Goal: Check status: Check status

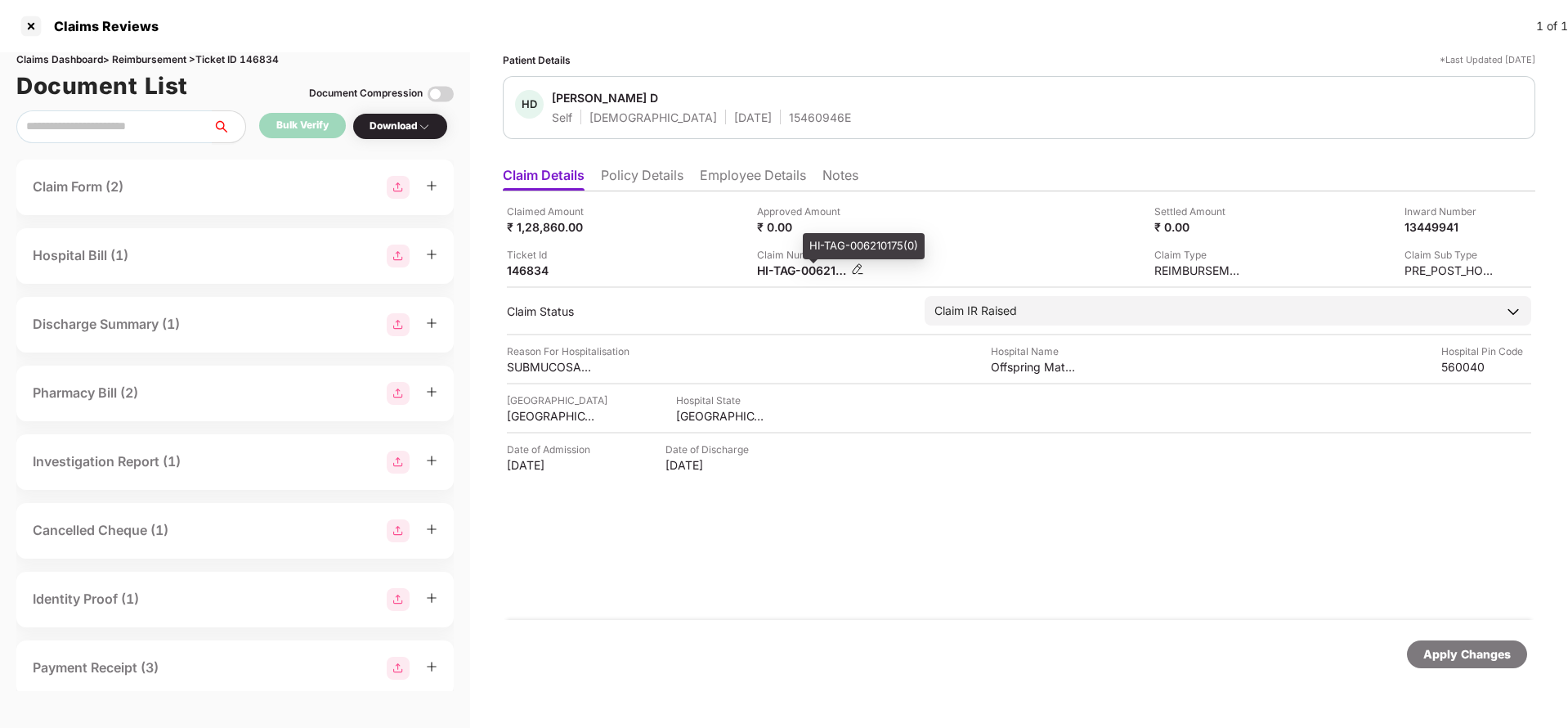
click at [805, 267] on div "HI-TAG-006210175(0)" at bounding box center [801, 270] width 90 height 15
copy div
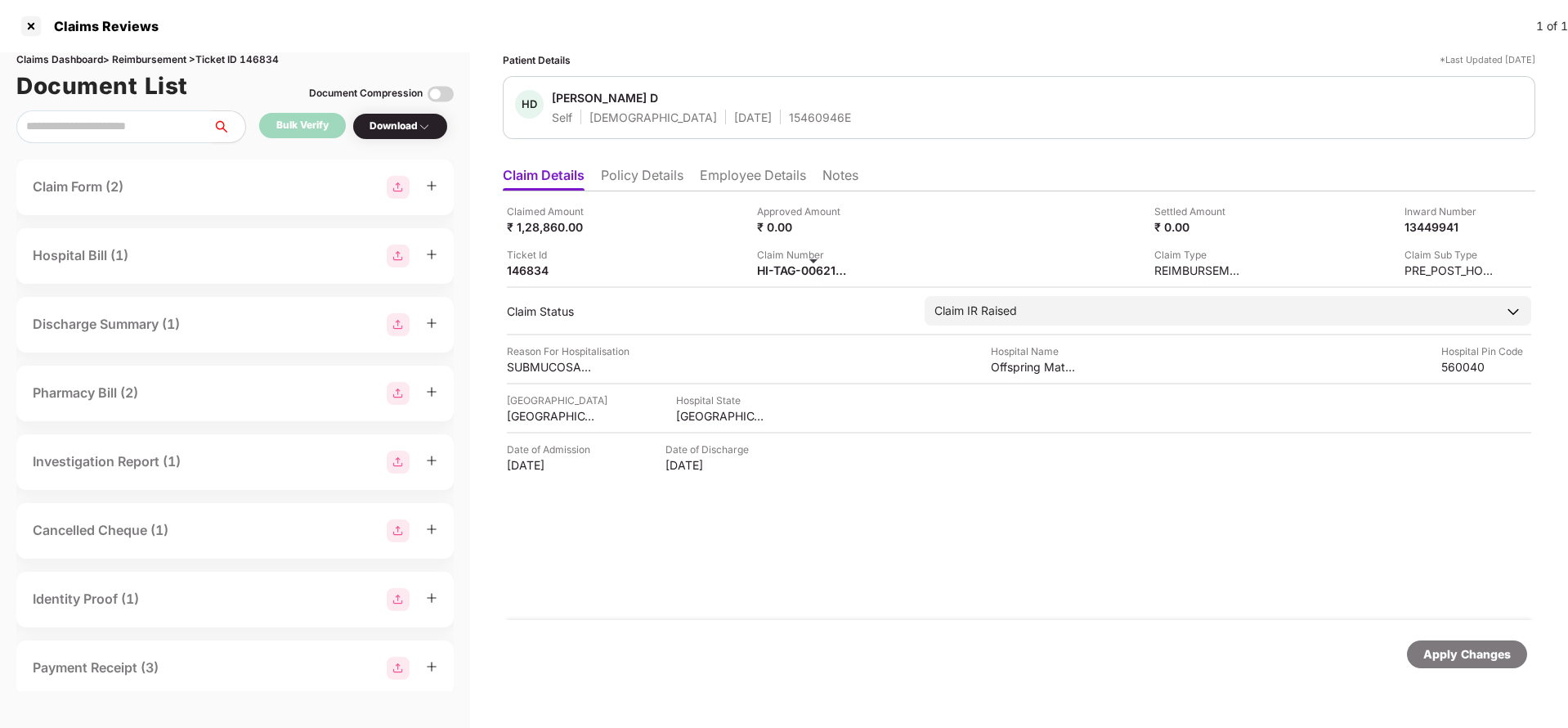
click at [789, 121] on div "15460946E" at bounding box center [819, 117] width 62 height 15
copy div "15460946E"
click at [1474, 654] on div "Apply Changes" at bounding box center [1466, 654] width 87 height 18
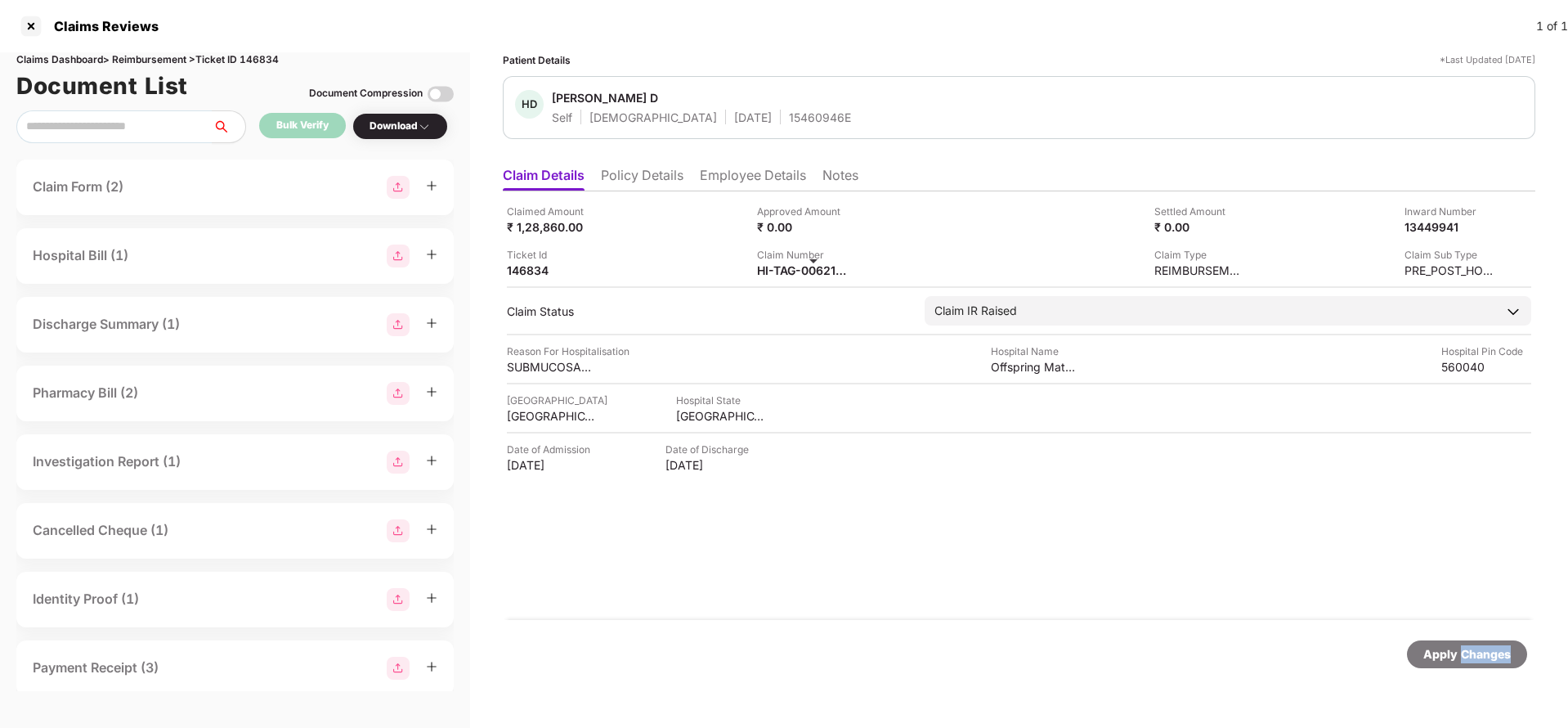
click at [1473, 650] on div "Apply Changes" at bounding box center [1466, 654] width 87 height 18
click at [1468, 665] on div "Apply Changes" at bounding box center [1466, 654] width 120 height 28
click at [251, 61] on div "Claims Dashboard > Reimbursement > Ticket ID 146834" at bounding box center [234, 60] width 437 height 15
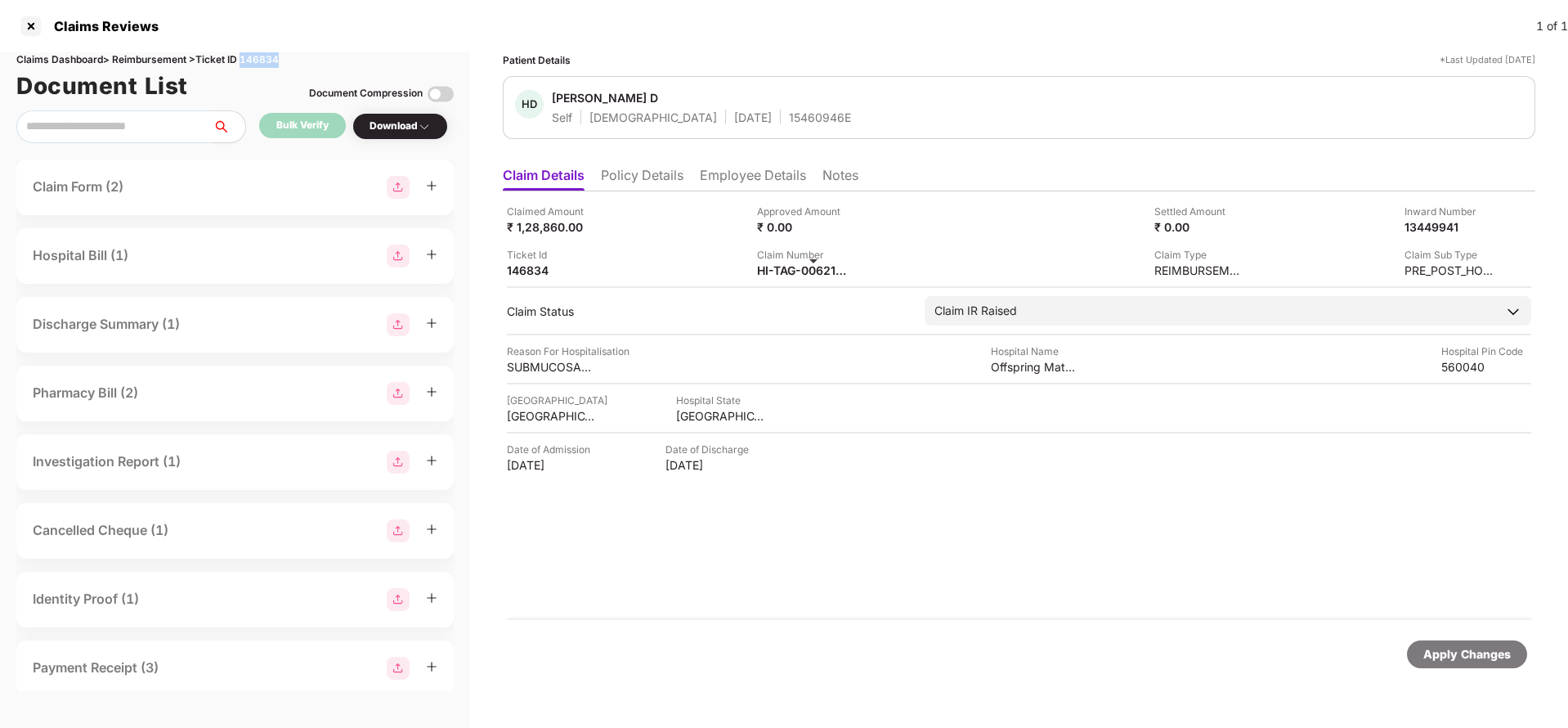
copy div "146834"
click at [1469, 658] on div "Apply Changes" at bounding box center [1466, 654] width 87 height 18
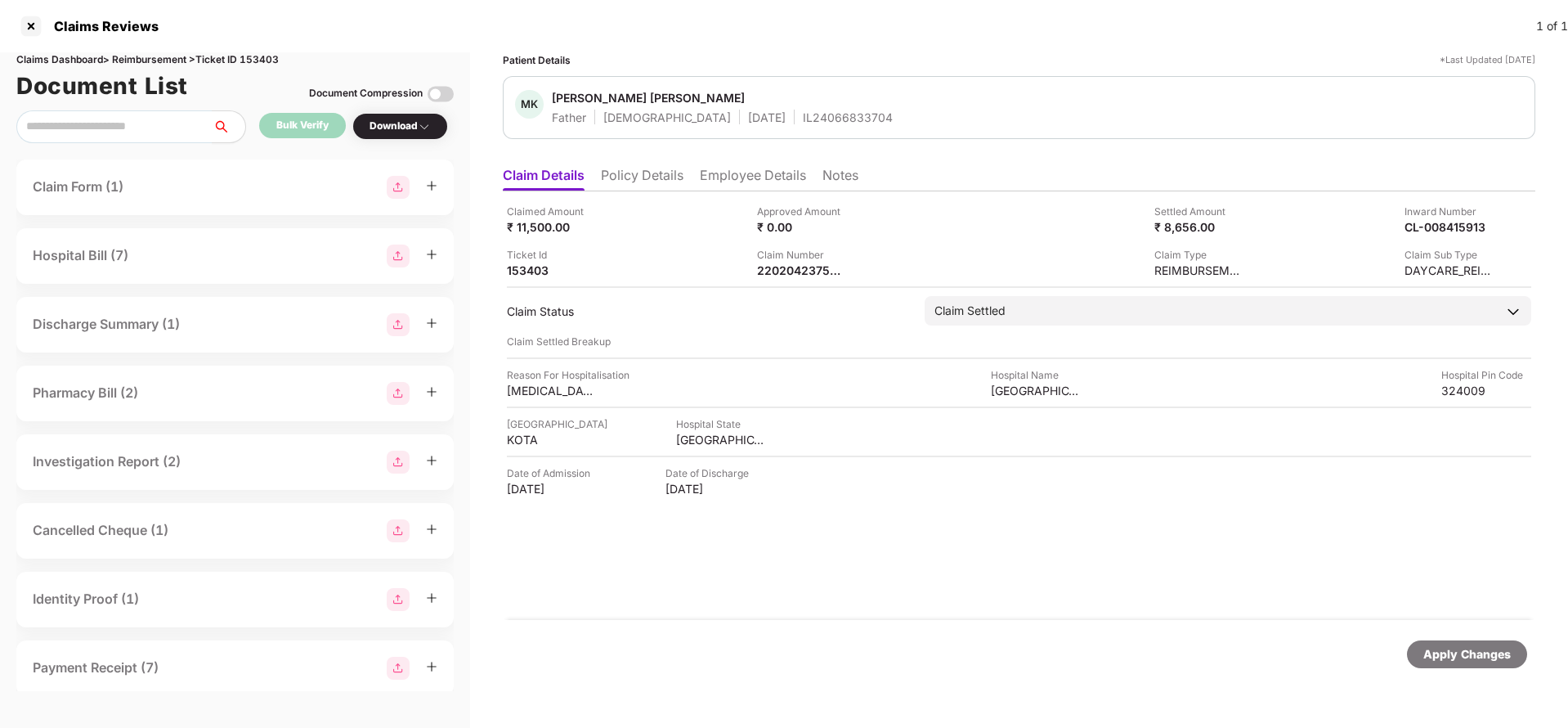
click at [634, 172] on li "Policy Details" at bounding box center [642, 179] width 83 height 24
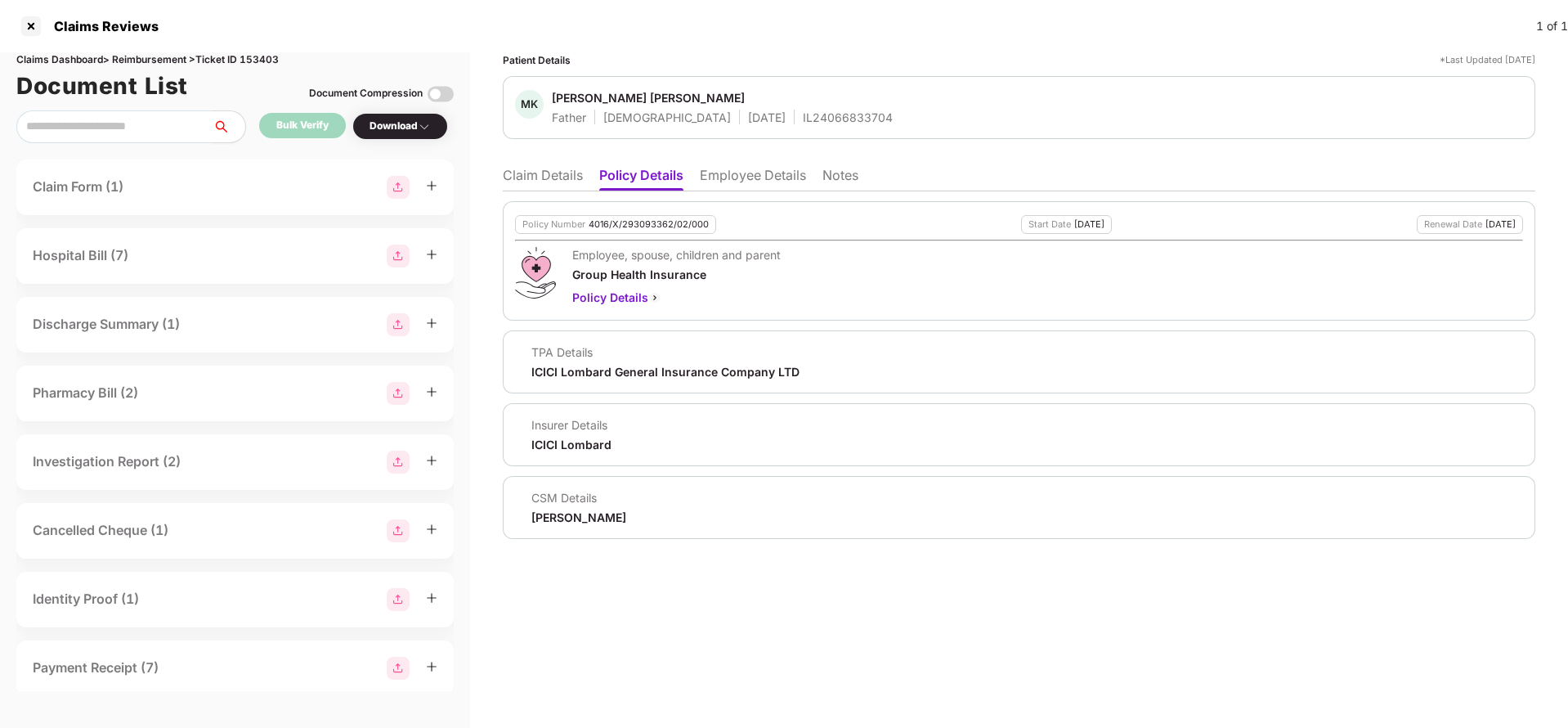
click at [638, 223] on div "4016/X/293093362/02/000" at bounding box center [648, 224] width 120 height 11
copy div "4016/X/293093362/02/000"
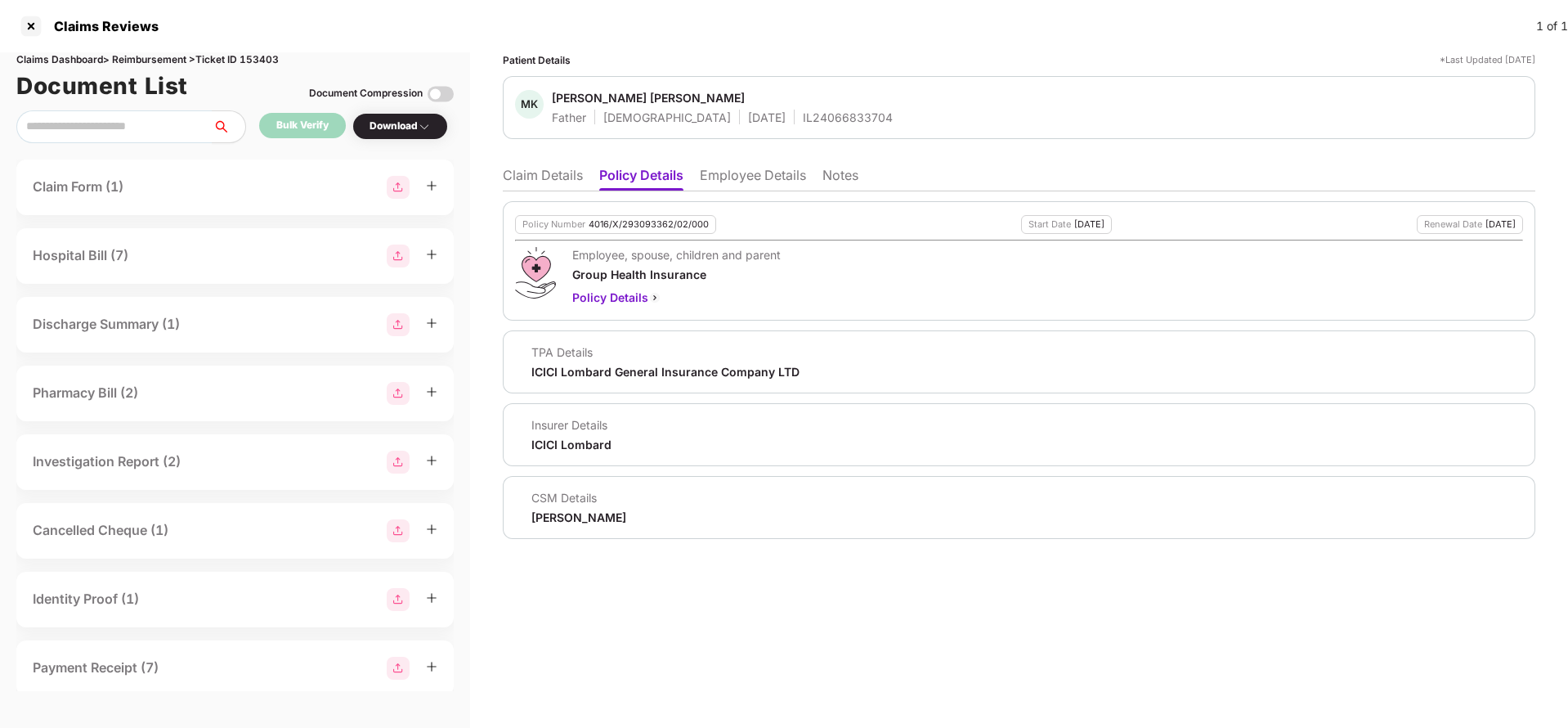
click at [749, 127] on div "MK Mahesh Kumar Garg Father Male 01 Feb 1961 IL24066833704" at bounding box center [1019, 108] width 1032 height 63
copy div "IL24066833704"
click at [564, 171] on li "Claim Details" at bounding box center [542, 179] width 80 height 24
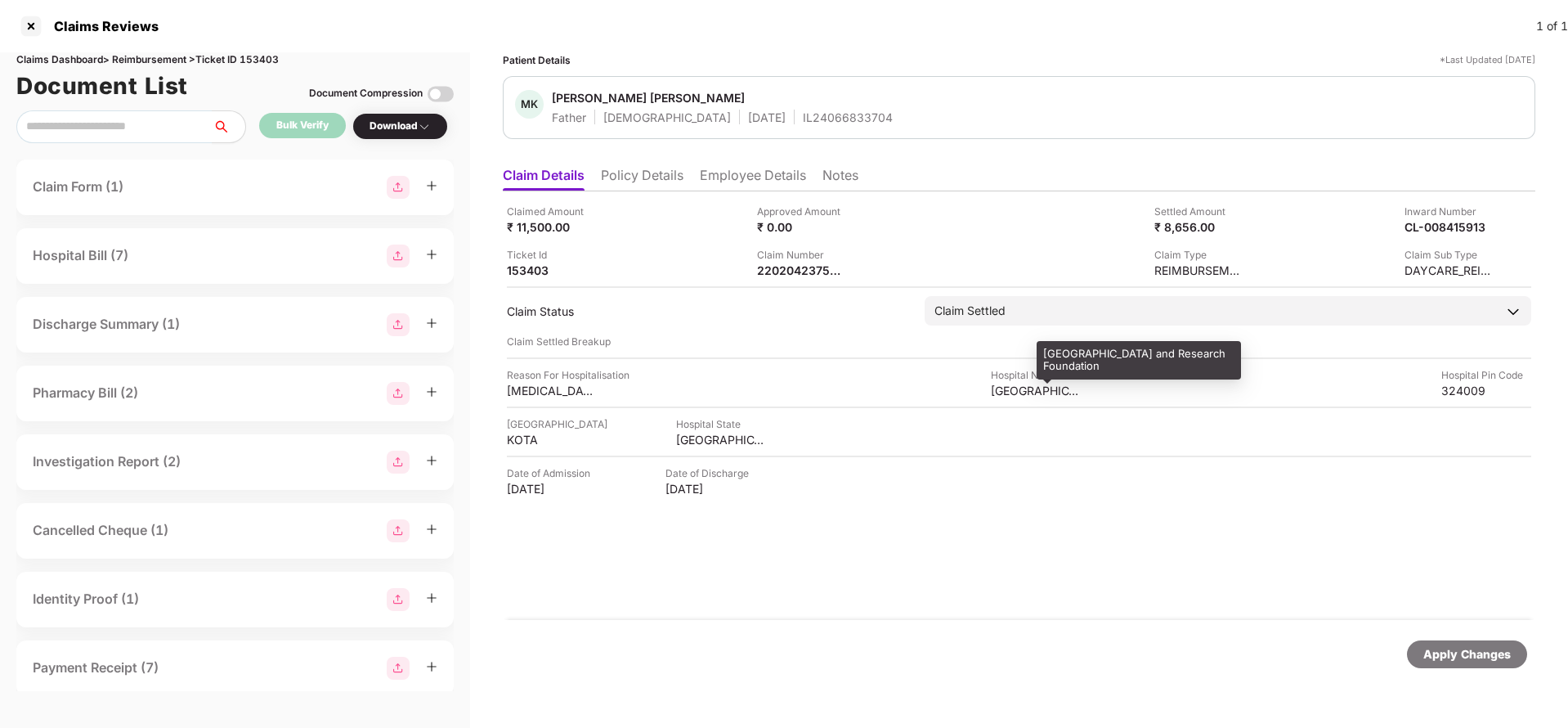
click at [1021, 388] on div "Kota Eye Hospital and Research Foundation" at bounding box center [1036, 390] width 90 height 15
copy div "Kota Eye Hospital and Research Foundation"
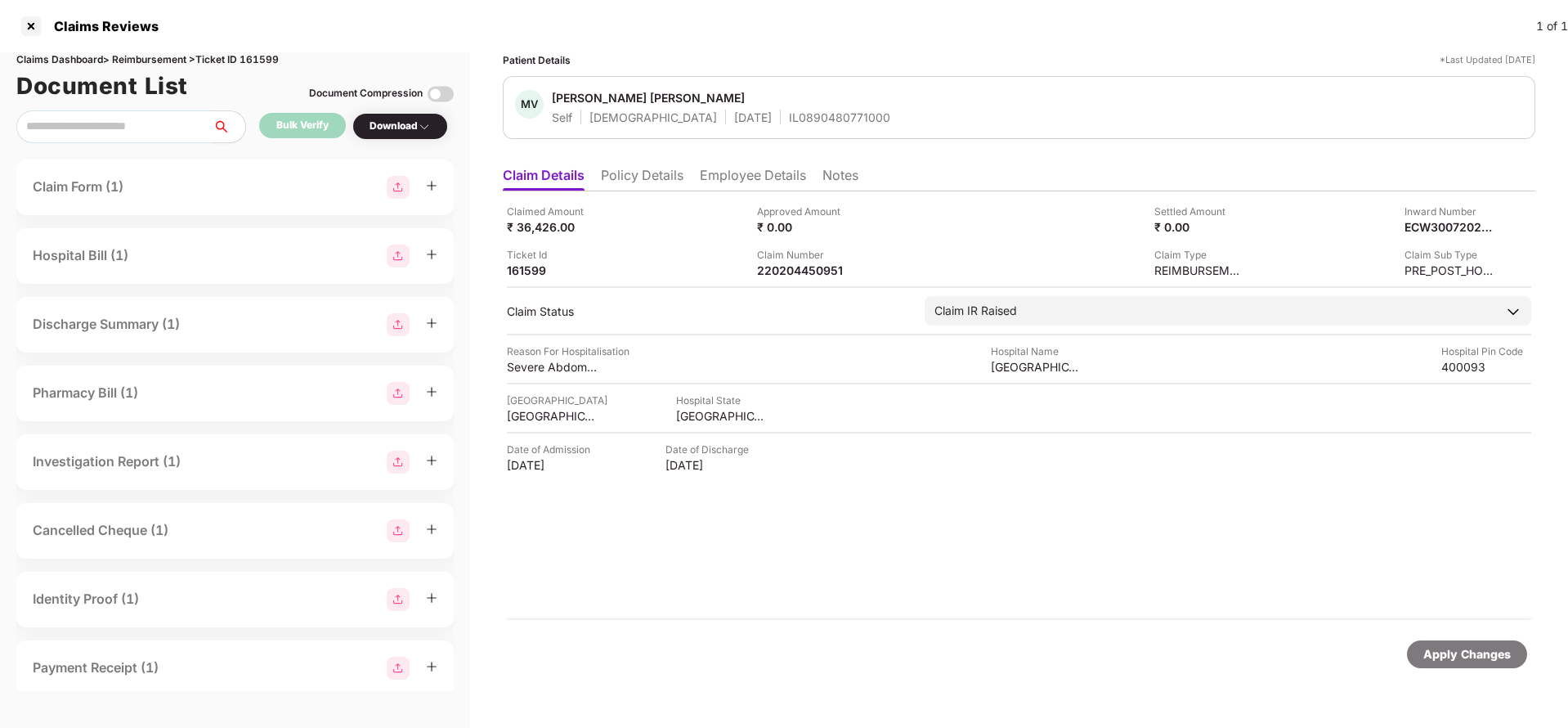
click at [576, 154] on div "Patient Details *Last Updated 13 Aug 2025 MV Minakshi Vinayak Chaugule Self Fem…" at bounding box center [1019, 373] width 1032 height 643
click at [626, 178] on li "Policy Details" at bounding box center [642, 179] width 83 height 24
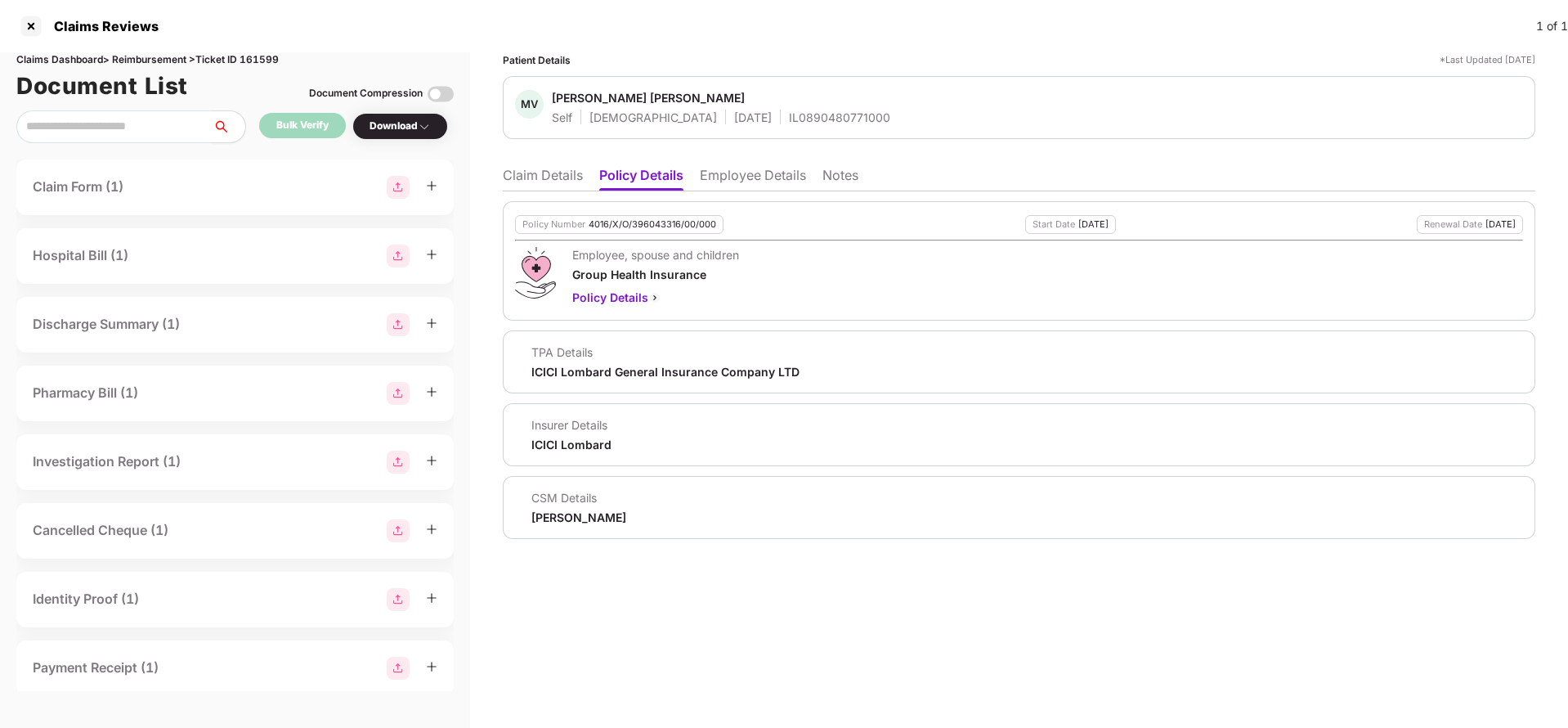
click at [618, 212] on div "Policy Number 4016/X/O/396043316/00/000 Start Date 30 May 2025 Renewal Date 29 …" at bounding box center [1019, 261] width 1032 height 119
click at [613, 213] on div "Policy Number 4016/X/O/396043316/00/000 Start Date 30 May 2025 Renewal Date 29 …" at bounding box center [1019, 261] width 1032 height 119
copy div "4016/X/O/396043316/00/000"
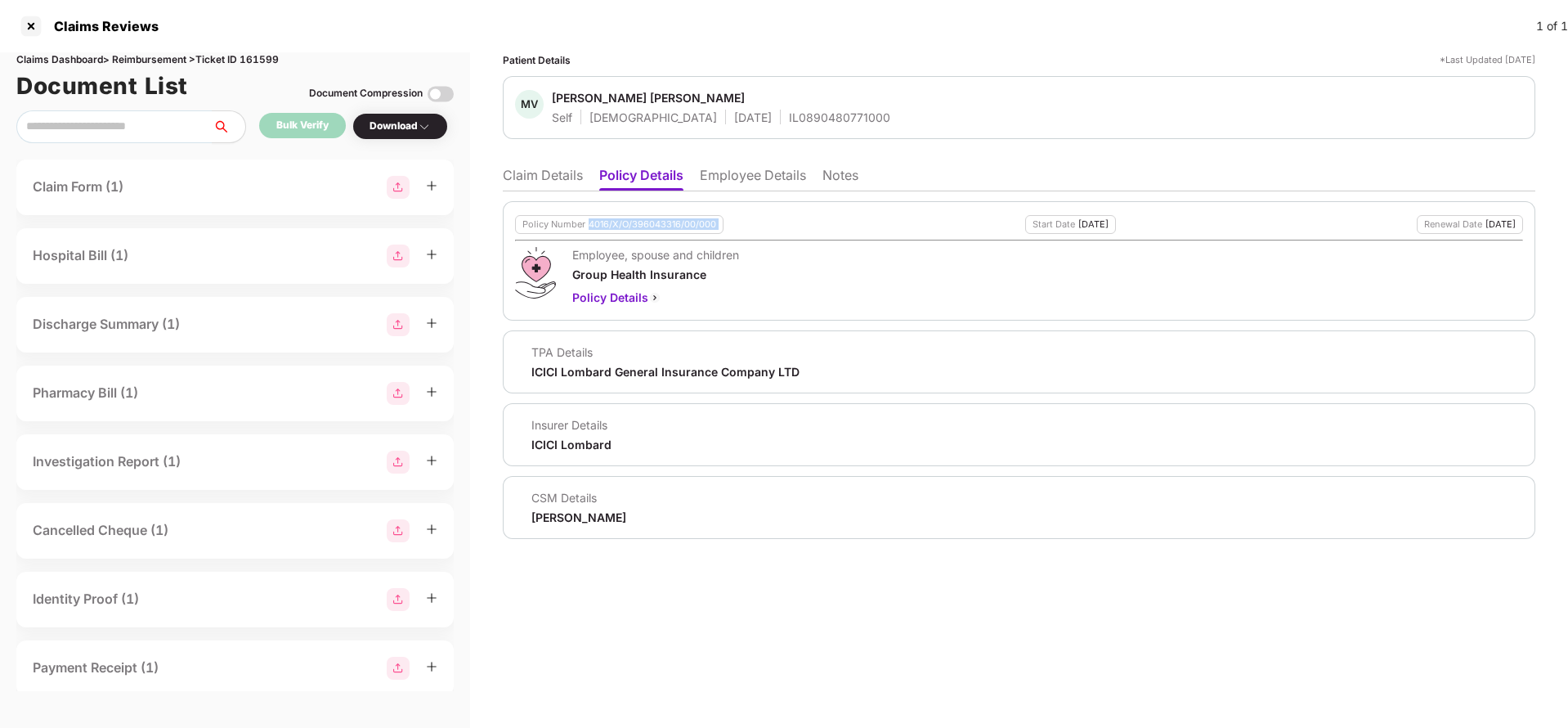
copy div "4016/X/O/396043316/00/000"
click at [537, 180] on li "Claim Details" at bounding box center [542, 179] width 80 height 24
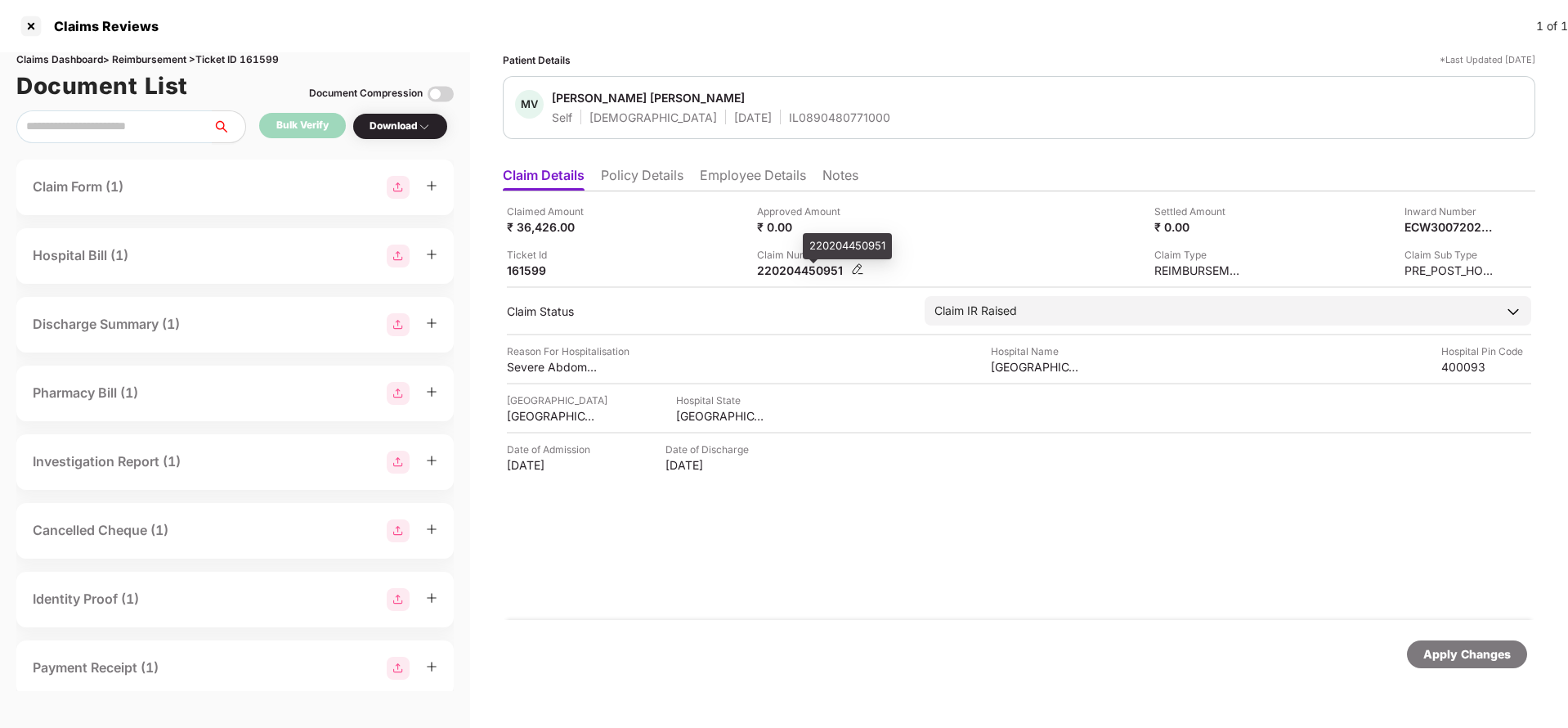
click at [817, 264] on div "220204450951" at bounding box center [801, 270] width 90 height 15
copy div "220204450951"
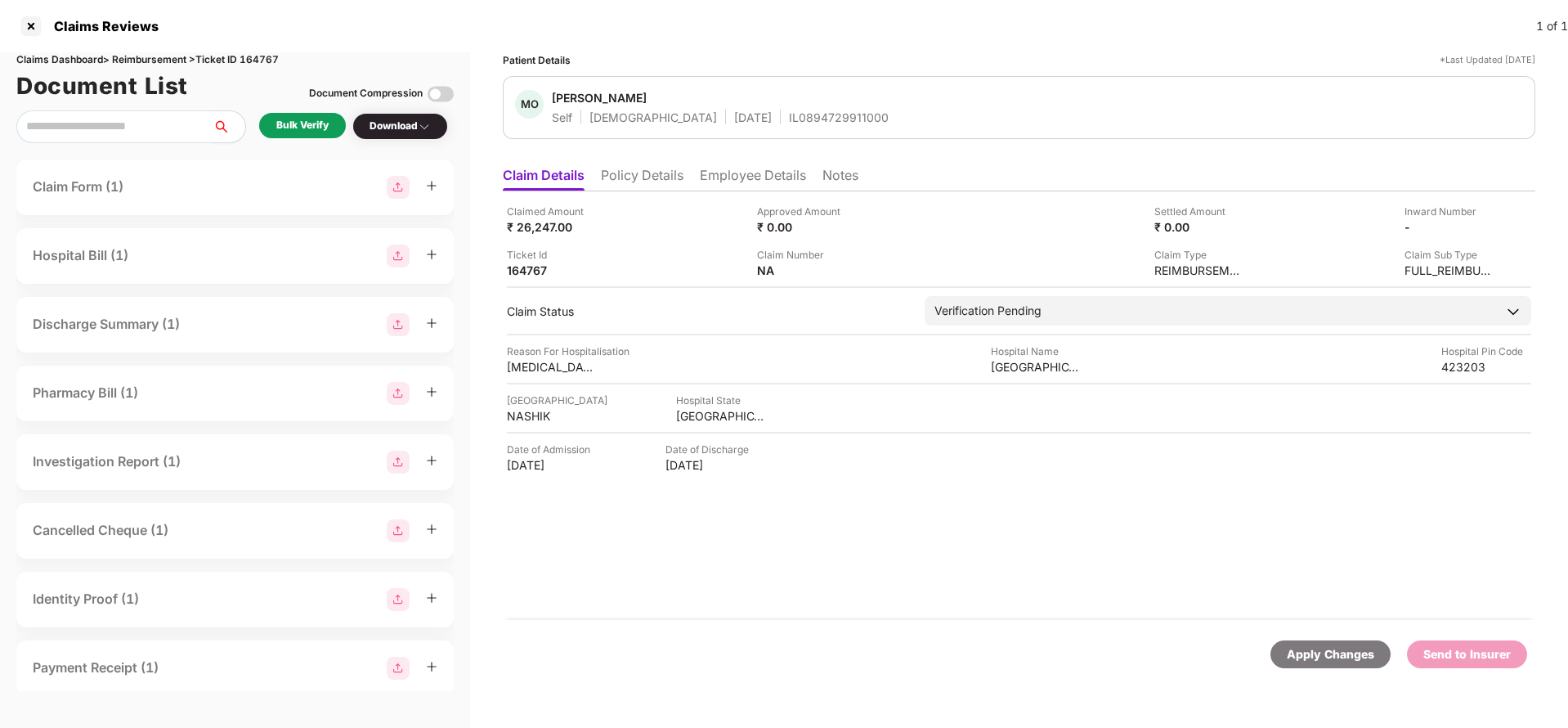
click at [634, 173] on li "Policy Details" at bounding box center [642, 179] width 83 height 24
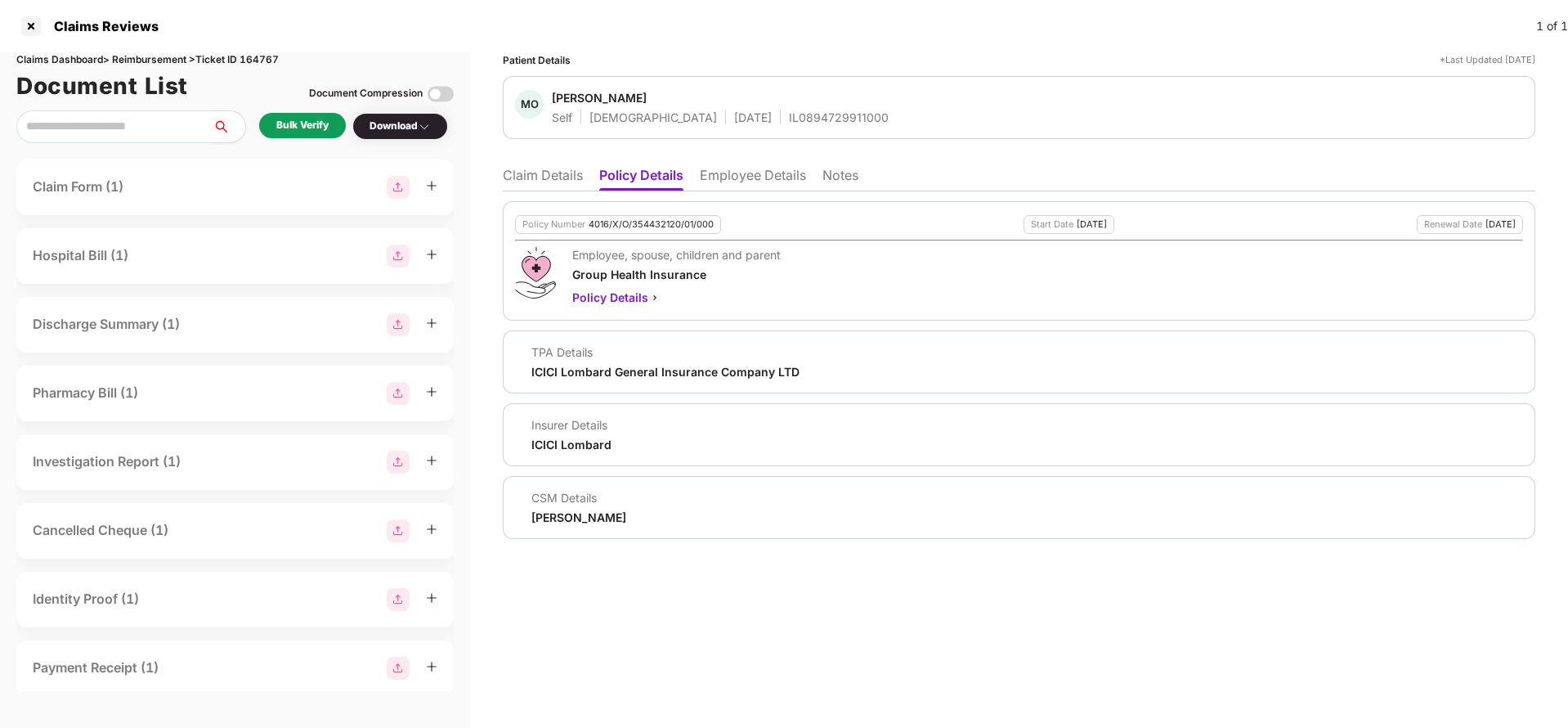
click at [665, 231] on div "Policy Number 4016/X/O/354432120/01/000" at bounding box center [618, 224] width 206 height 19
copy div "4016/X/O/354432120/01/000"
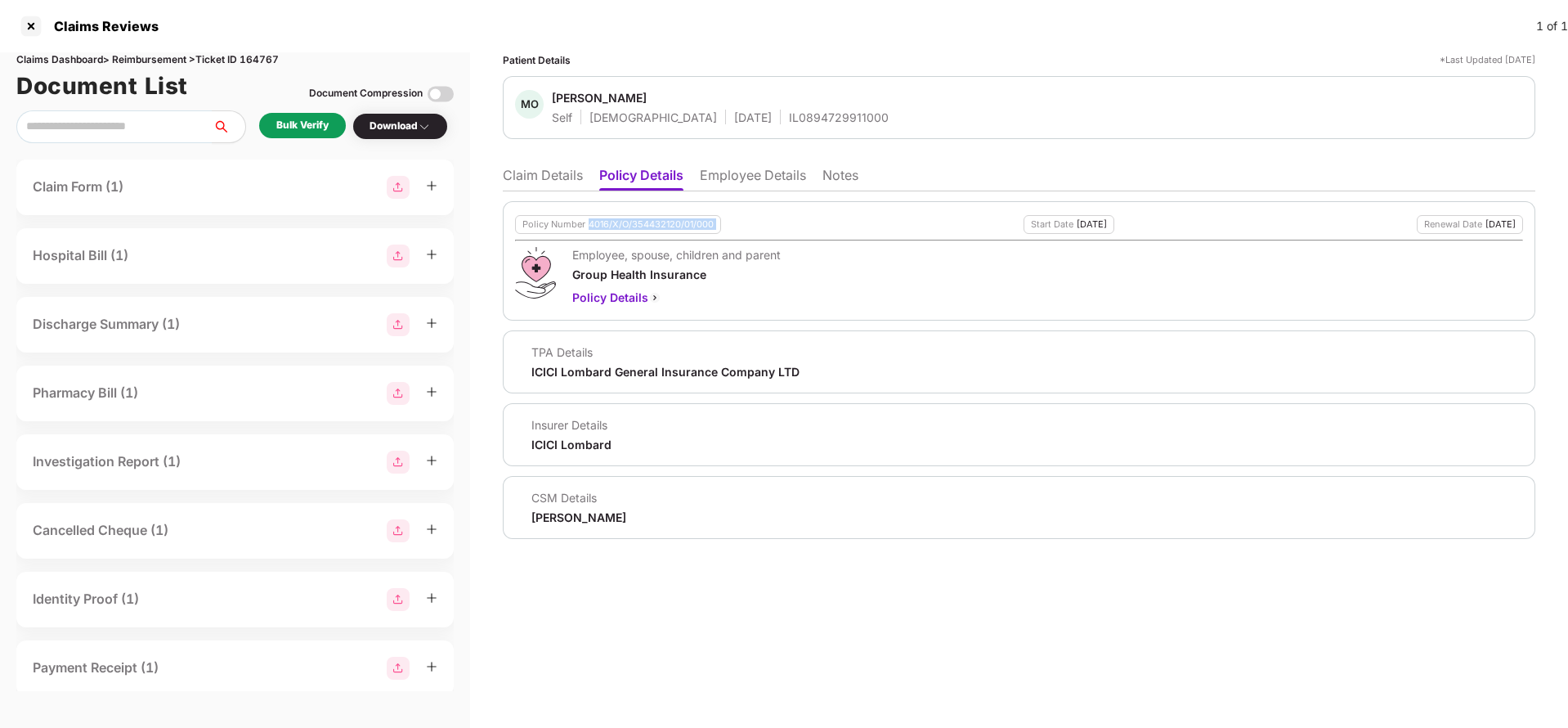
copy div "4016/X/O/354432120/01/000"
click at [544, 170] on li "Claim Details" at bounding box center [542, 179] width 80 height 24
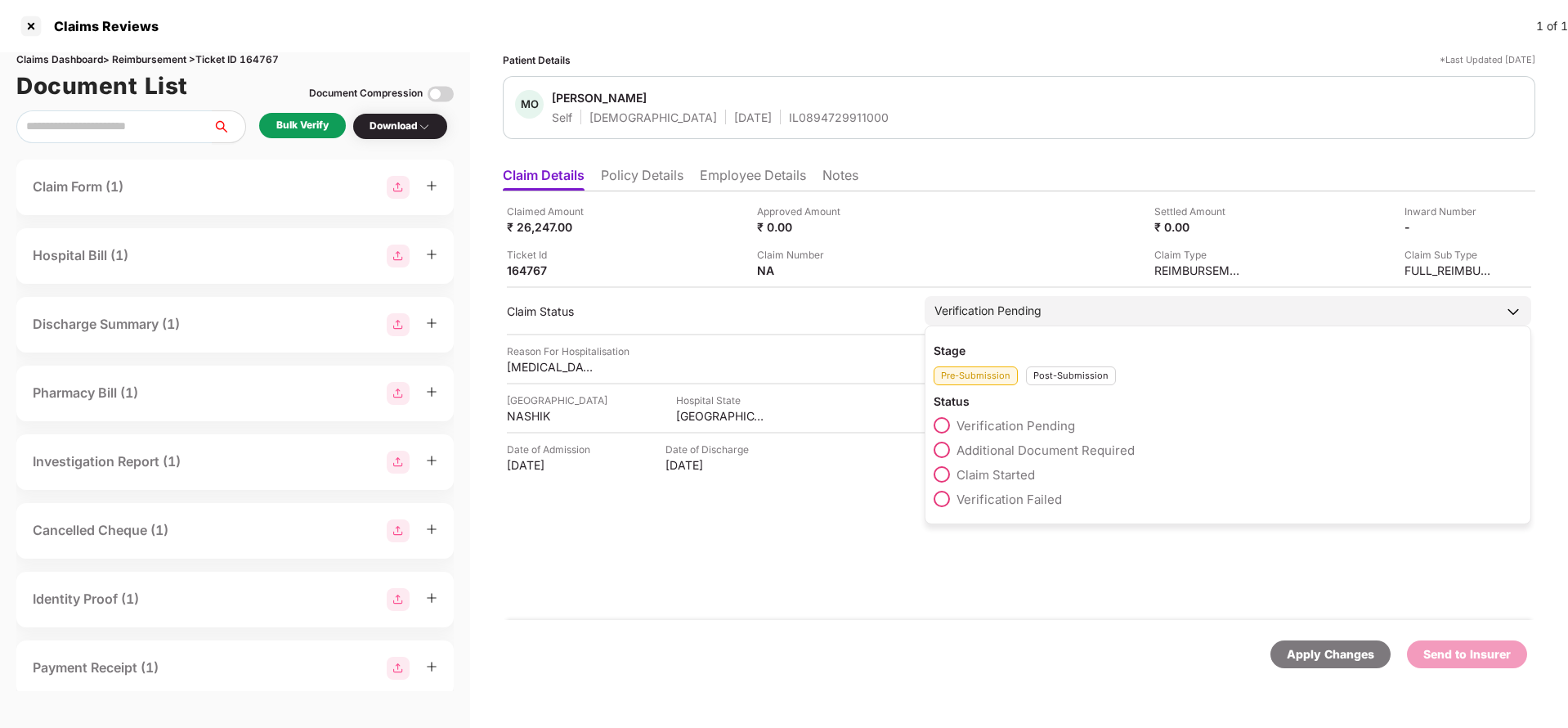
click at [1013, 477] on span "Claim Started" at bounding box center [995, 475] width 79 height 15
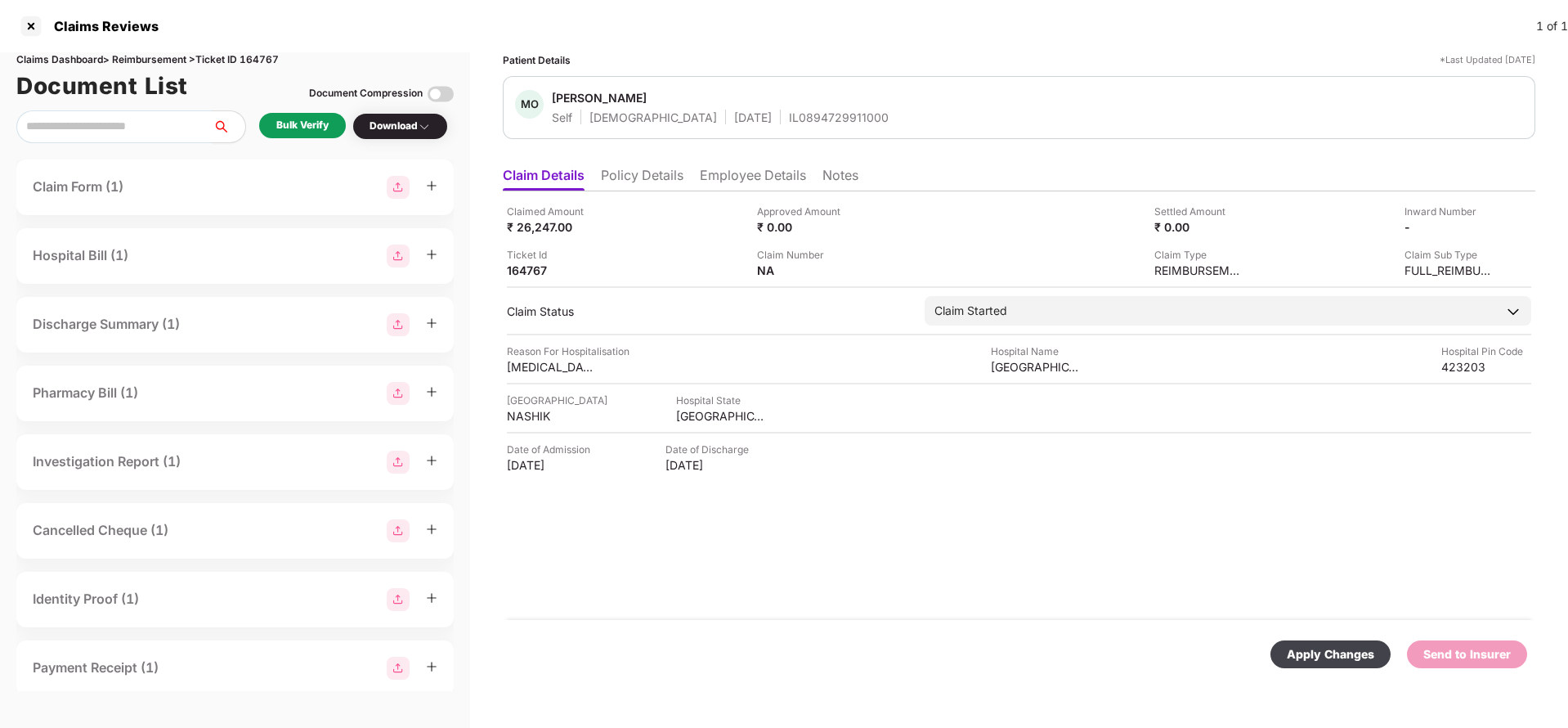
click at [1323, 648] on div "Apply Changes" at bounding box center [1329, 654] width 87 height 18
click at [635, 162] on ul "Claim Details Policy Details Employee Details Notes" at bounding box center [1019, 174] width 1032 height 33
click at [653, 175] on li "Policy Details" at bounding box center [642, 179] width 83 height 24
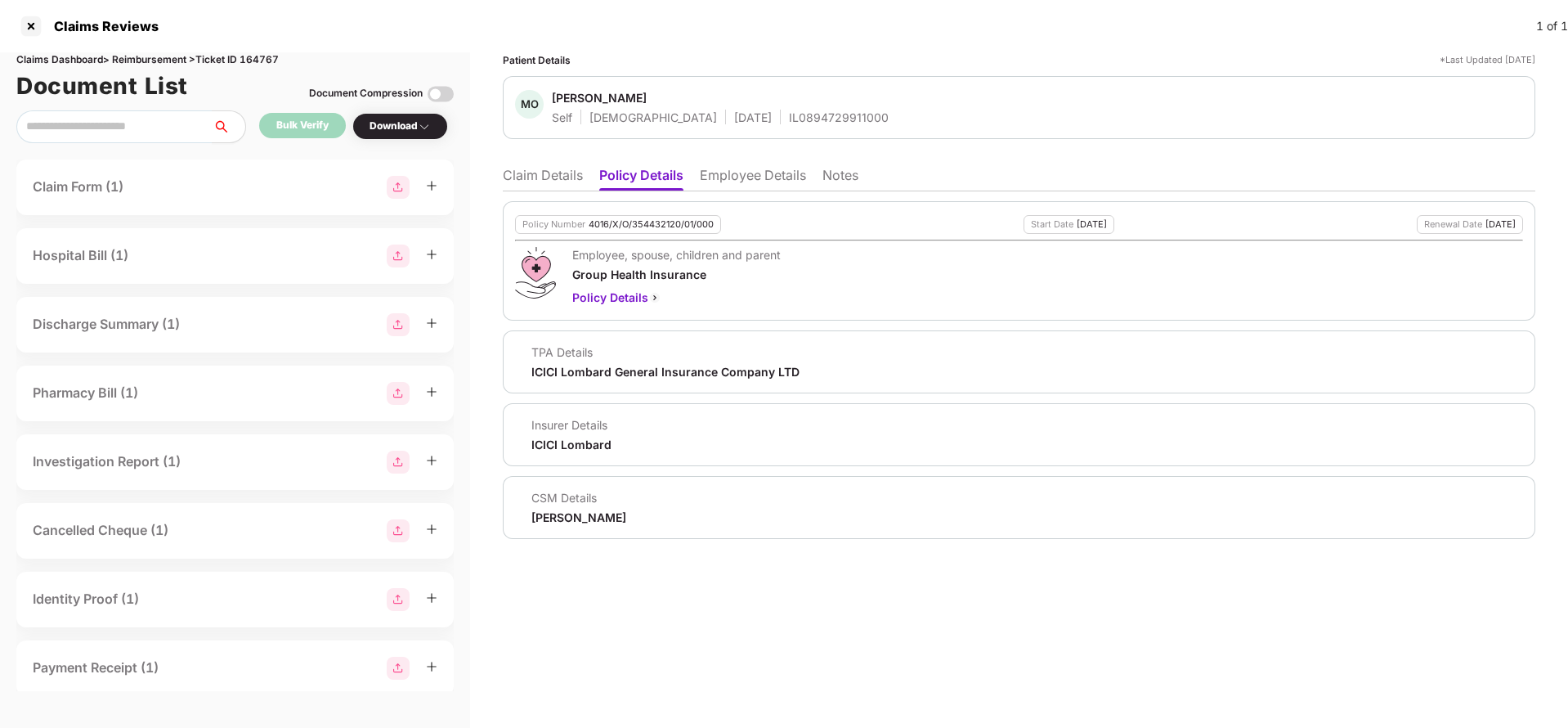
click at [552, 519] on div "[PERSON_NAME]" at bounding box center [579, 517] width 95 height 15
copy div "[PERSON_NAME]"
click at [768, 177] on li "Employee Details" at bounding box center [753, 179] width 107 height 24
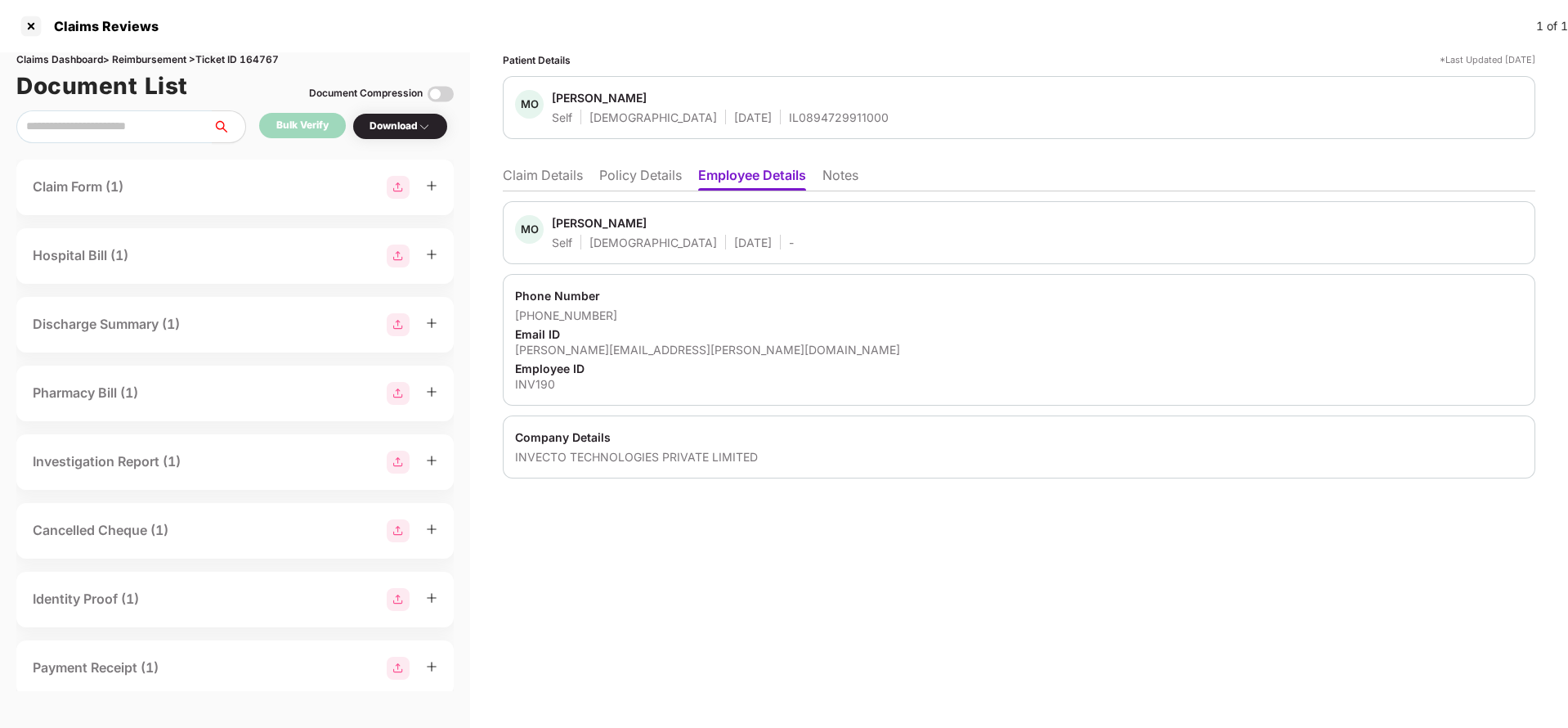
click at [529, 176] on li "Claim Details" at bounding box center [542, 179] width 80 height 24
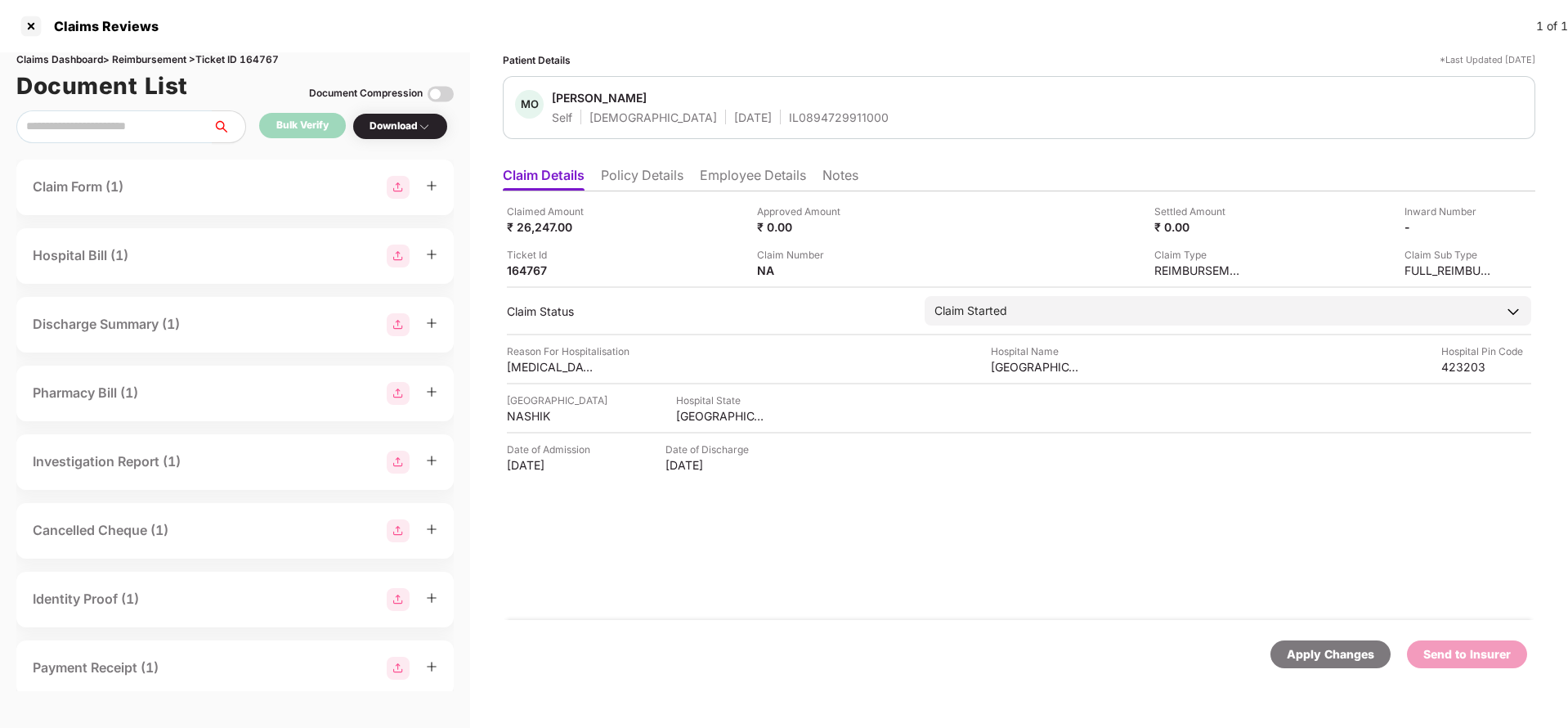
click at [1326, 659] on div "Apply Changes" at bounding box center [1329, 654] width 87 height 18
click at [271, 60] on div "Claims Dashboard > Reimbursement > Ticket ID 164767" at bounding box center [234, 60] width 437 height 15
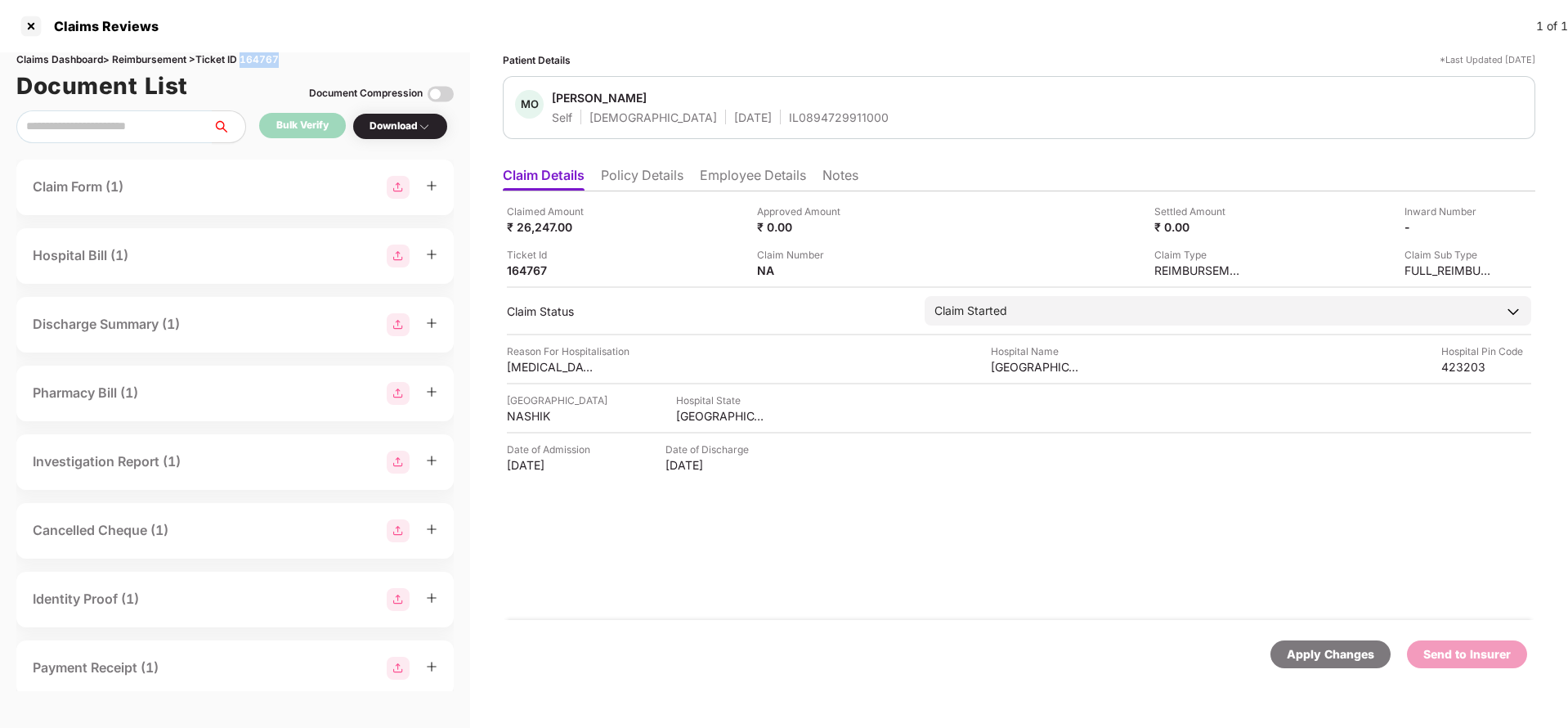
copy div "164767"
click at [1317, 650] on div "Apply Changes" at bounding box center [1329, 654] width 87 height 18
